Goal: Information Seeking & Learning: Check status

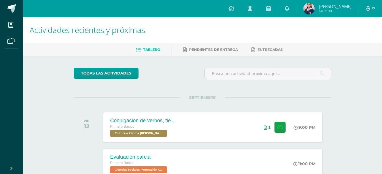
click at [332, 7] on span "[PERSON_NAME]" at bounding box center [334, 6] width 33 height 6
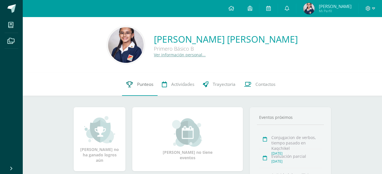
click at [142, 86] on span "Punteos" at bounding box center [145, 84] width 16 height 6
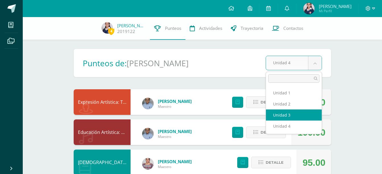
select select "Unidad 3"
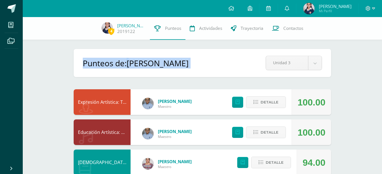
drag, startPoint x: 381, startPoint y: 47, endPoint x: 378, endPoint y: 87, distance: 41.1
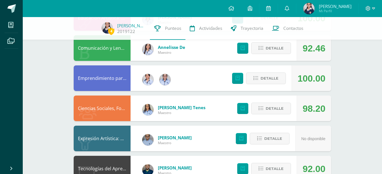
scroll to position [172, 0]
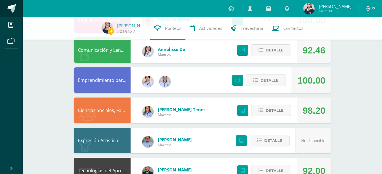
click at [12, 8] on span at bounding box center [11, 8] width 9 height 9
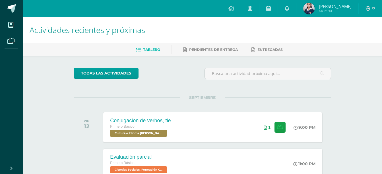
click at [327, 7] on span "[PERSON_NAME] Mi Perfil" at bounding box center [327, 8] width 51 height 11
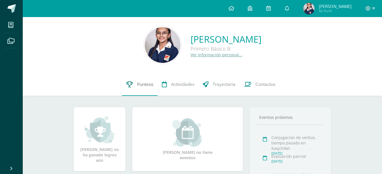
click at [147, 87] on span "Punteos" at bounding box center [145, 84] width 16 height 6
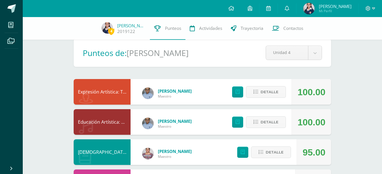
scroll to position [9, 0]
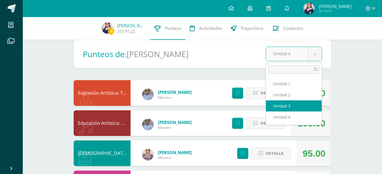
select select "Unidad 3"
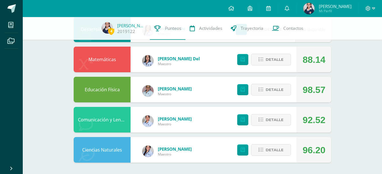
scroll to position [399, 0]
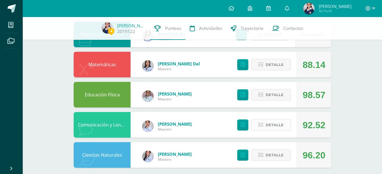
click at [279, 127] on span "Detalle" at bounding box center [274, 125] width 18 height 11
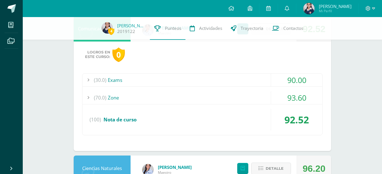
scroll to position [502, 0]
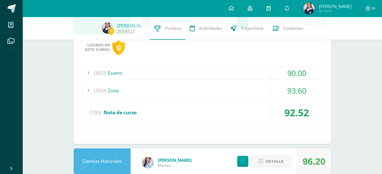
click at [173, 72] on div "(30.0) Exams" at bounding box center [201, 72] width 239 height 13
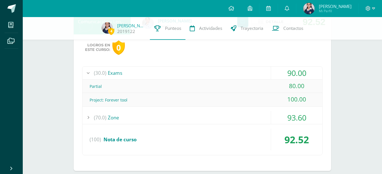
click at [173, 72] on div "(30.0) Exams" at bounding box center [201, 72] width 239 height 13
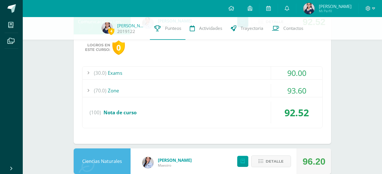
click at [144, 92] on div "(70.0) Zone" at bounding box center [201, 90] width 239 height 13
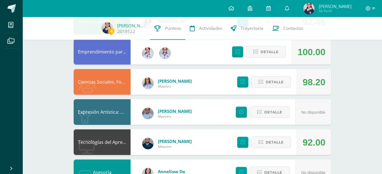
scroll to position [202, 0]
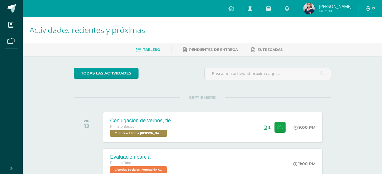
click at [323, 6] on span "[PERSON_NAME] Mi Perfil" at bounding box center [327, 8] width 51 height 11
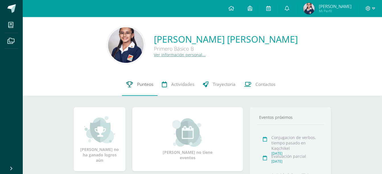
click at [142, 82] on span "Punteos" at bounding box center [145, 84] width 16 height 6
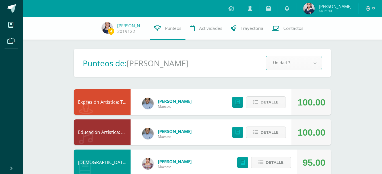
select select "Unidad 3"
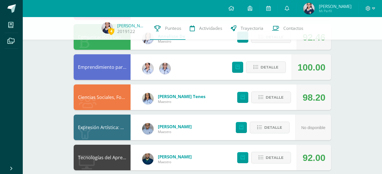
scroll to position [205, 0]
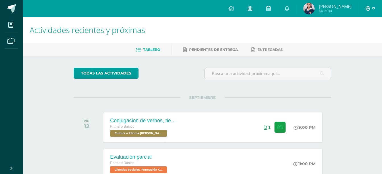
click at [372, 7] on icon at bounding box center [373, 8] width 3 height 5
click at [362, 36] on link "Cerrar sesión" at bounding box center [352, 38] width 45 height 8
